Goal: Navigation & Orientation: Go to known website

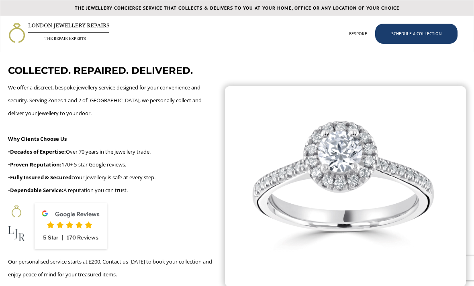
click at [15, 37] on img "home" at bounding box center [58, 32] width 101 height 21
click at [34, 29] on img "home" at bounding box center [58, 32] width 101 height 21
